Goal: Navigation & Orientation: Understand site structure

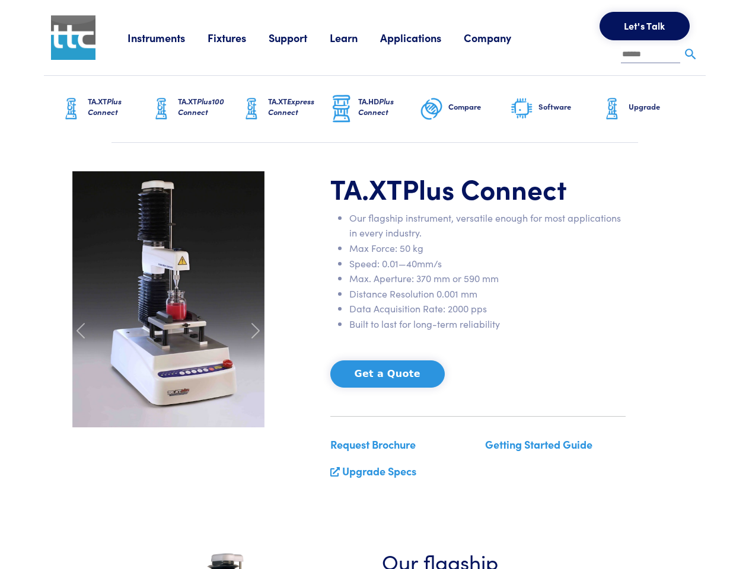
click at [374, 285] on li "Max. Aperture: 370 mm or 590 mm" at bounding box center [487, 278] width 276 height 15
click at [168, 37] on link "Instruments" at bounding box center [167, 37] width 80 height 15
click at [240, 37] on link "Fixtures" at bounding box center [238, 37] width 61 height 15
click at [301, 37] on link "Support" at bounding box center [299, 37] width 61 height 15
click at [358, 37] on link "Learn" at bounding box center [355, 37] width 50 height 15
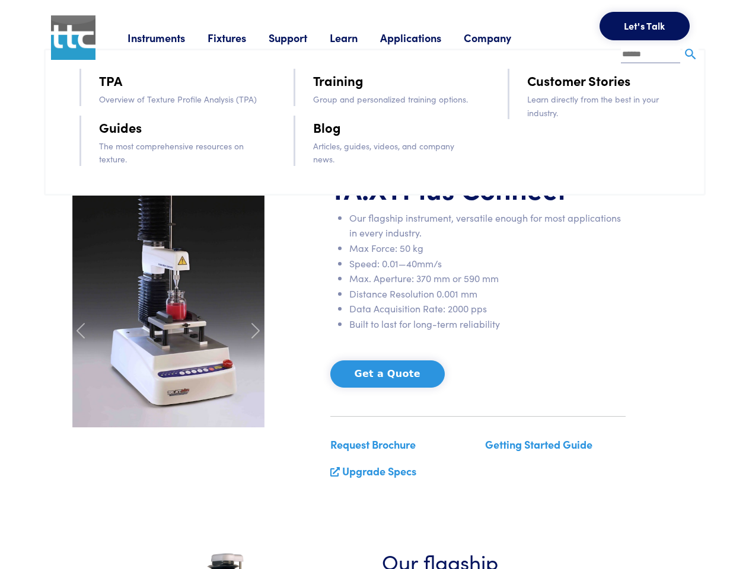
click at [426, 37] on link "Applications" at bounding box center [422, 37] width 84 height 15
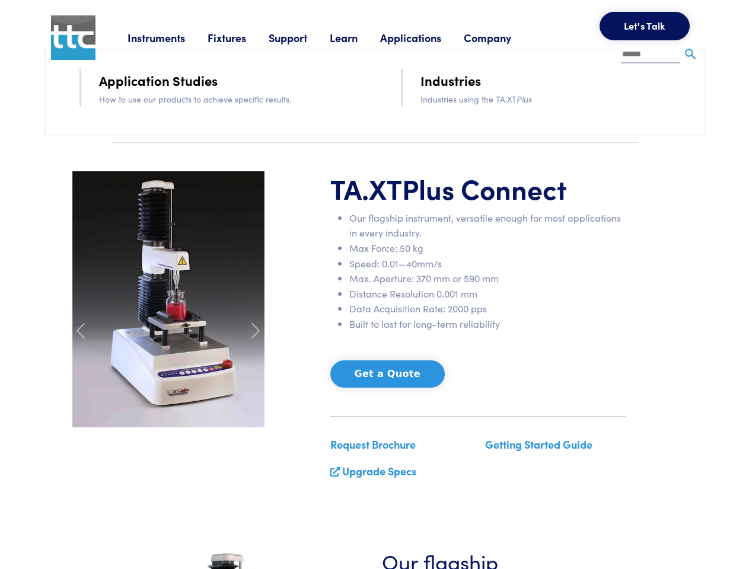
click at [503, 37] on link "Company" at bounding box center [499, 37] width 70 height 15
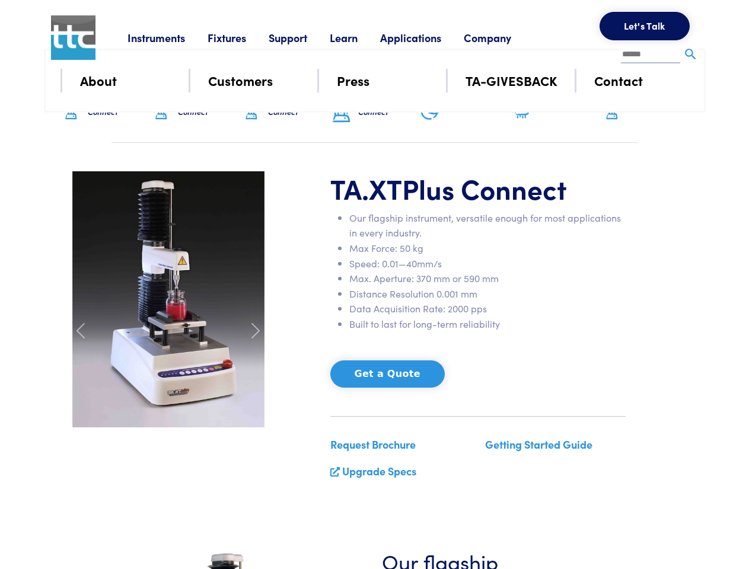
click at [644, 26] on button "Let's Talk" at bounding box center [644, 26] width 90 height 28
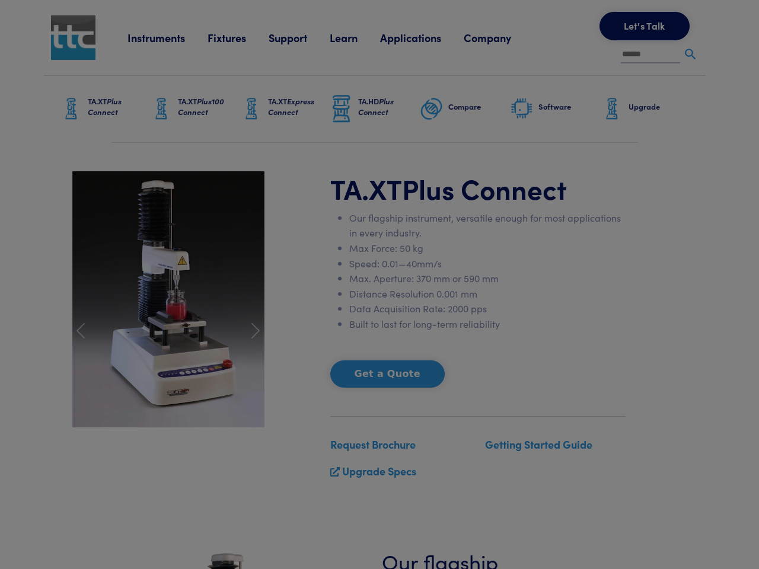
click at [382, 374] on div at bounding box center [379, 284] width 759 height 569
